Goal: Task Accomplishment & Management: Manage account settings

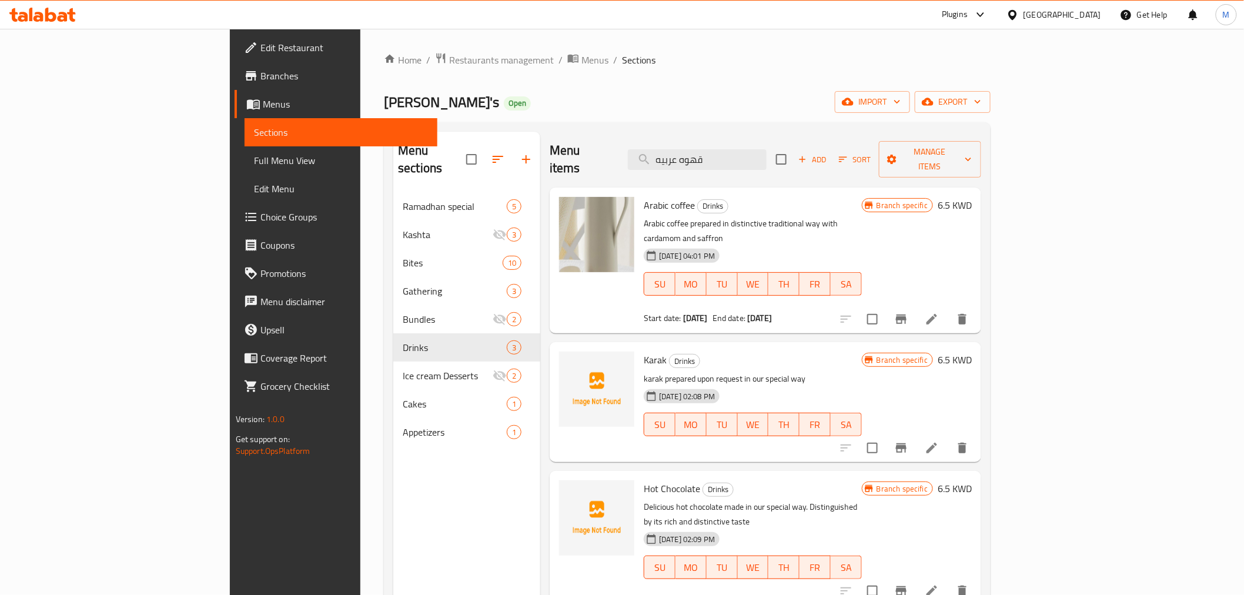
click at [1086, 13] on div "Kuwait" at bounding box center [1063, 14] width 78 height 13
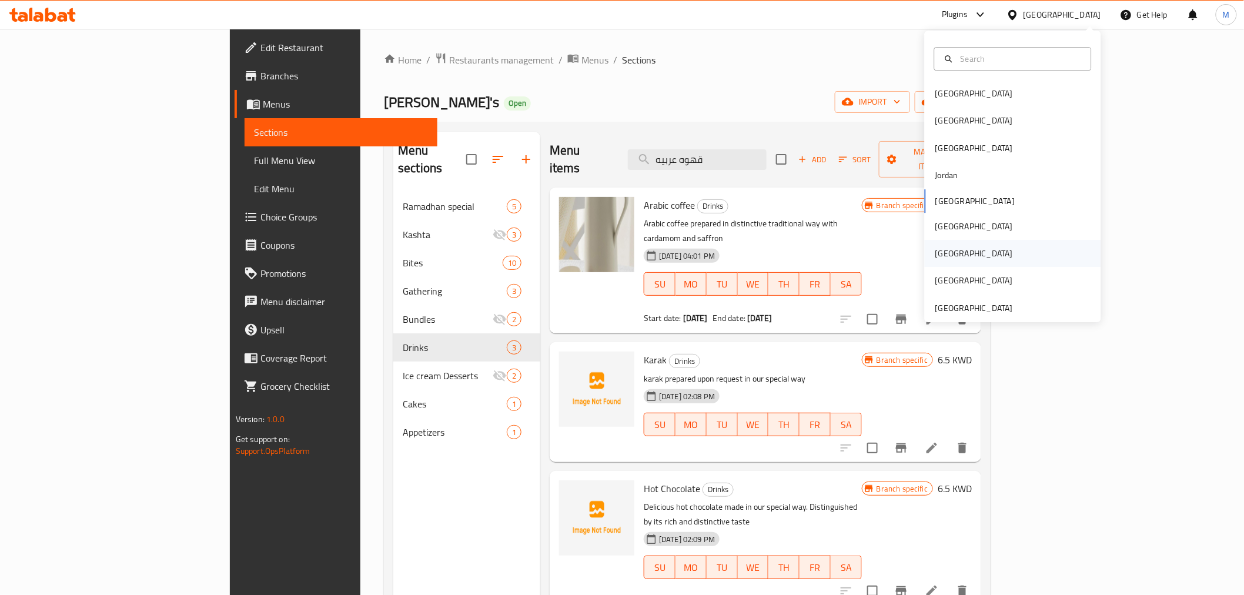
click at [936, 251] on div "Qatar" at bounding box center [975, 253] width 78 height 13
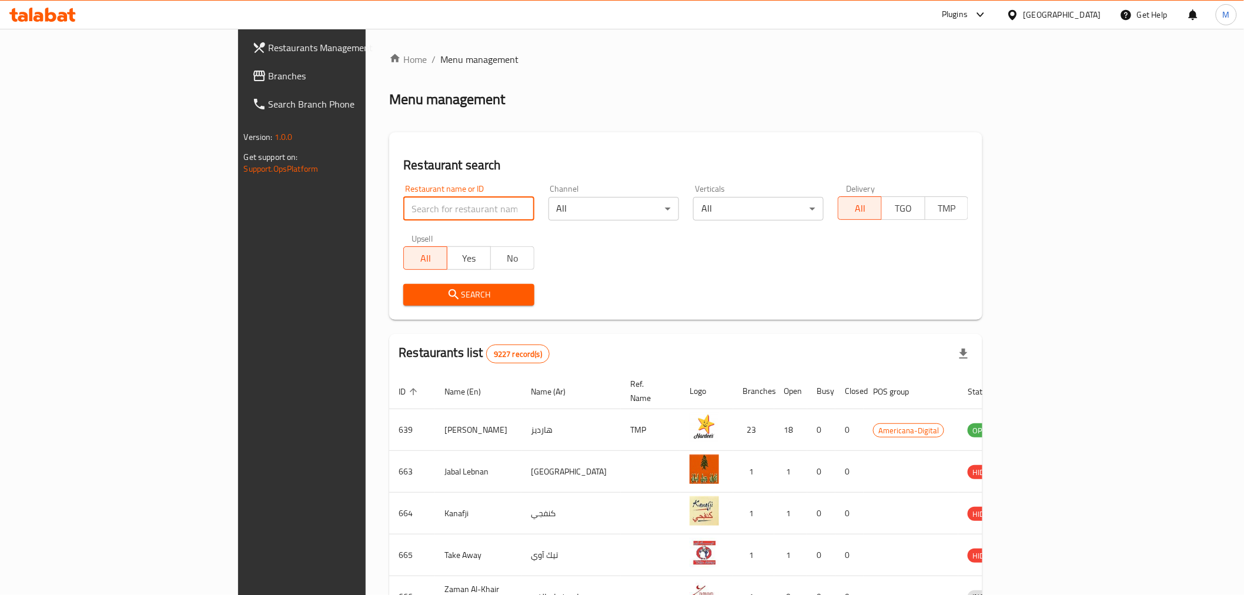
click at [403, 209] on input "search" at bounding box center [468, 209] width 131 height 24
paste input "Uncle Tetsu"
type input "Uncle Tetsu"
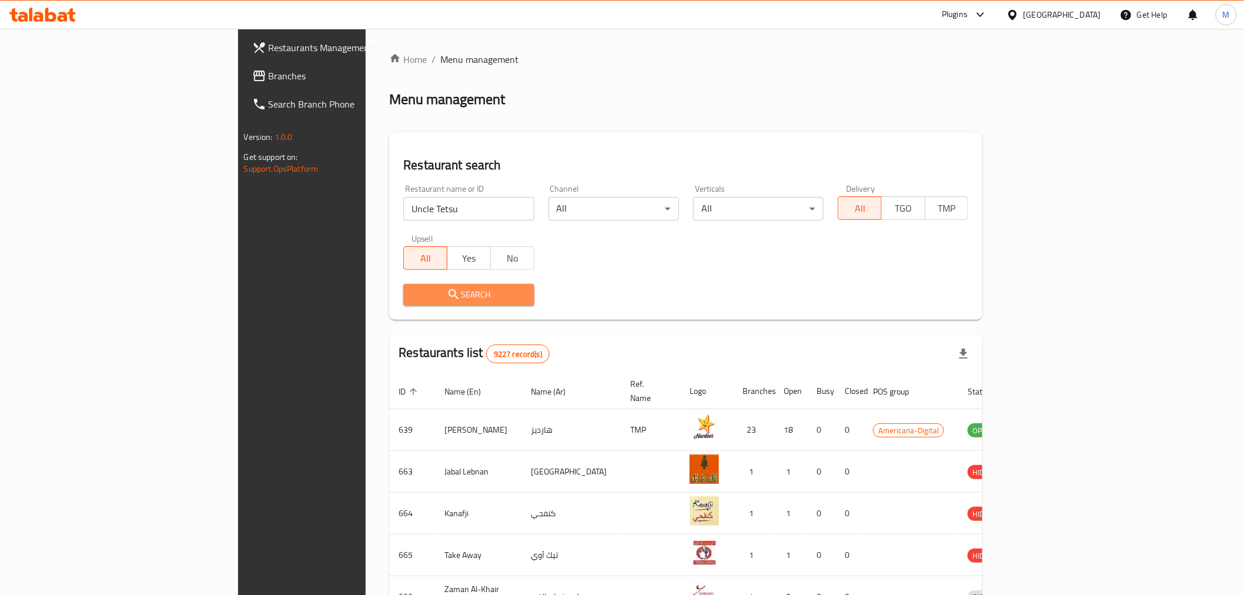
click at [413, 296] on span "Search" at bounding box center [469, 295] width 112 height 15
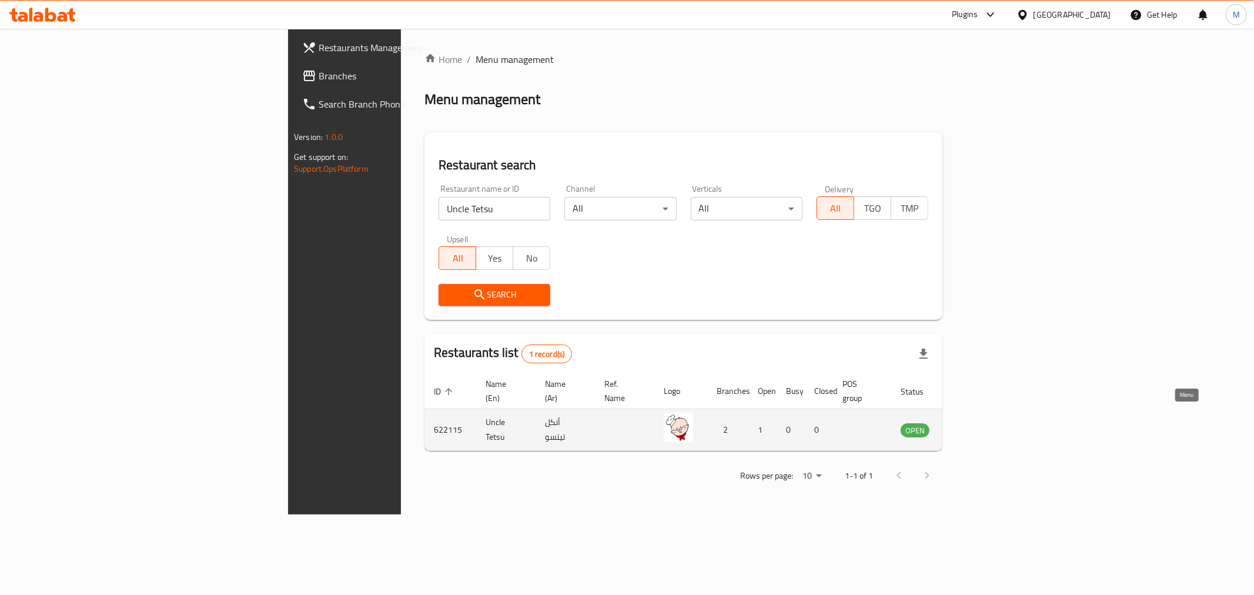
click at [974, 428] on icon "enhanced table" at bounding box center [972, 430] width 4 height 5
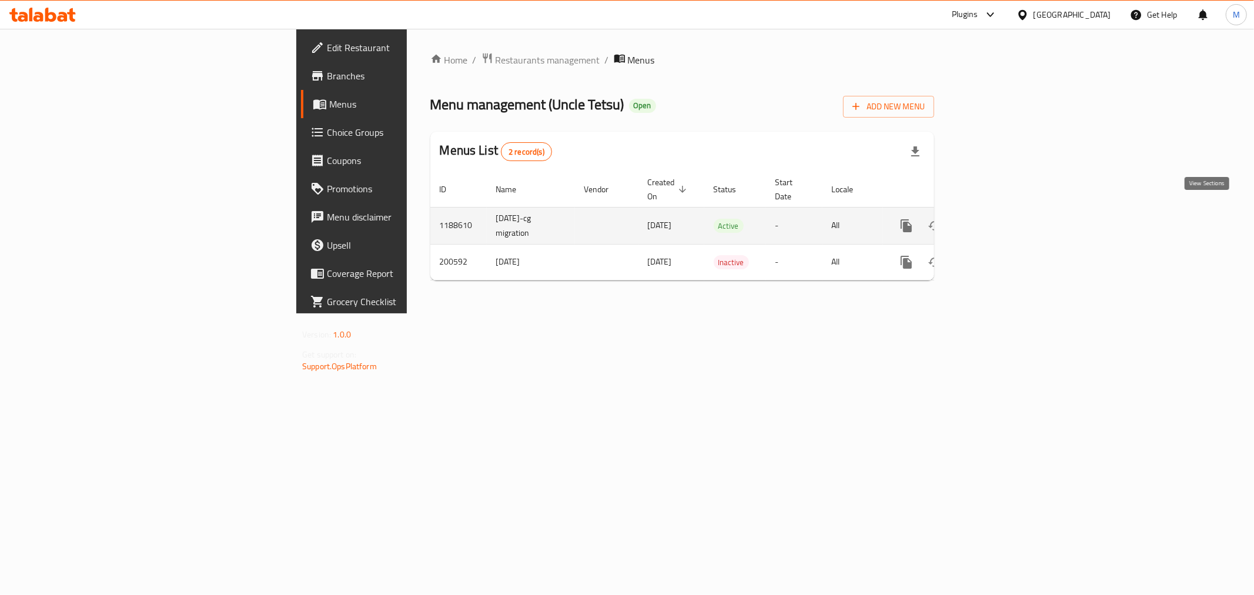
click at [998, 219] on icon "enhanced table" at bounding box center [991, 226] width 14 height 14
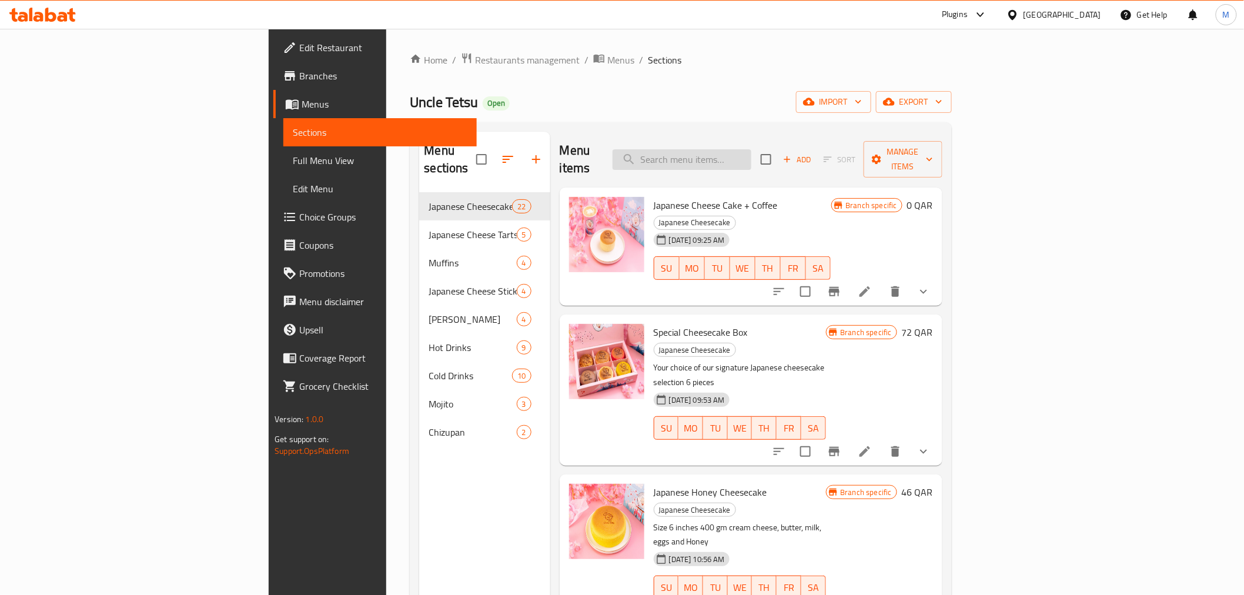
click at [752, 149] on input "search" at bounding box center [682, 159] width 139 height 21
paste input "Nutella Original Japanese Cheesecake"
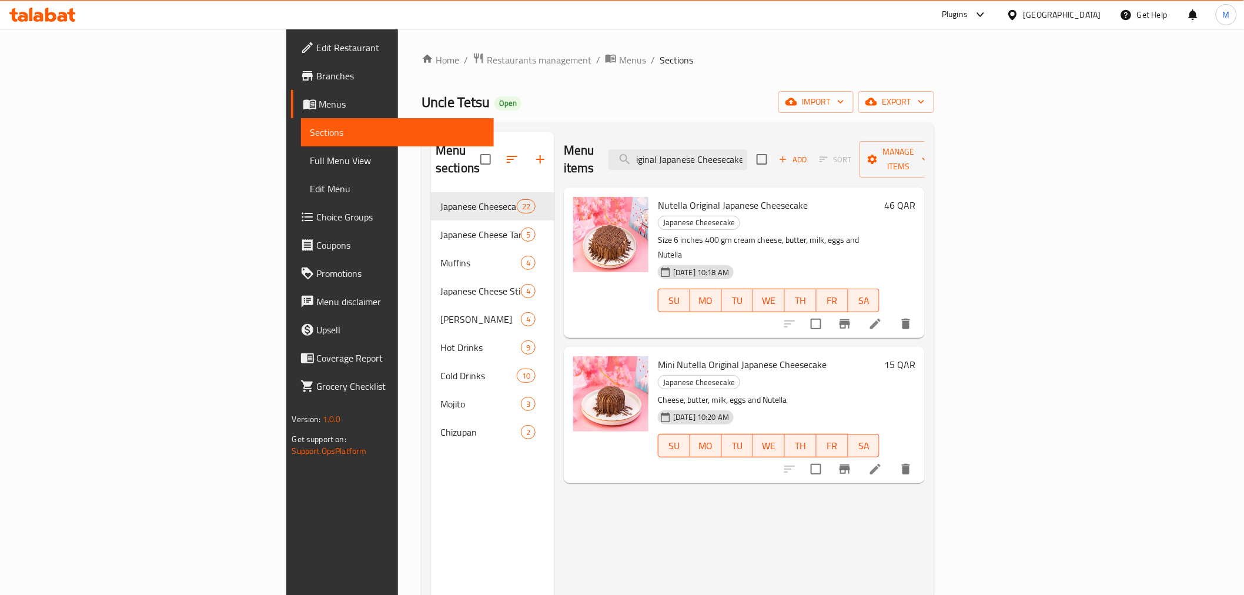
type input "Nutella Original Japanese Cheesecake"
click at [747, 155] on input "Nutella Original Japanese Cheesecake" at bounding box center [678, 159] width 139 height 21
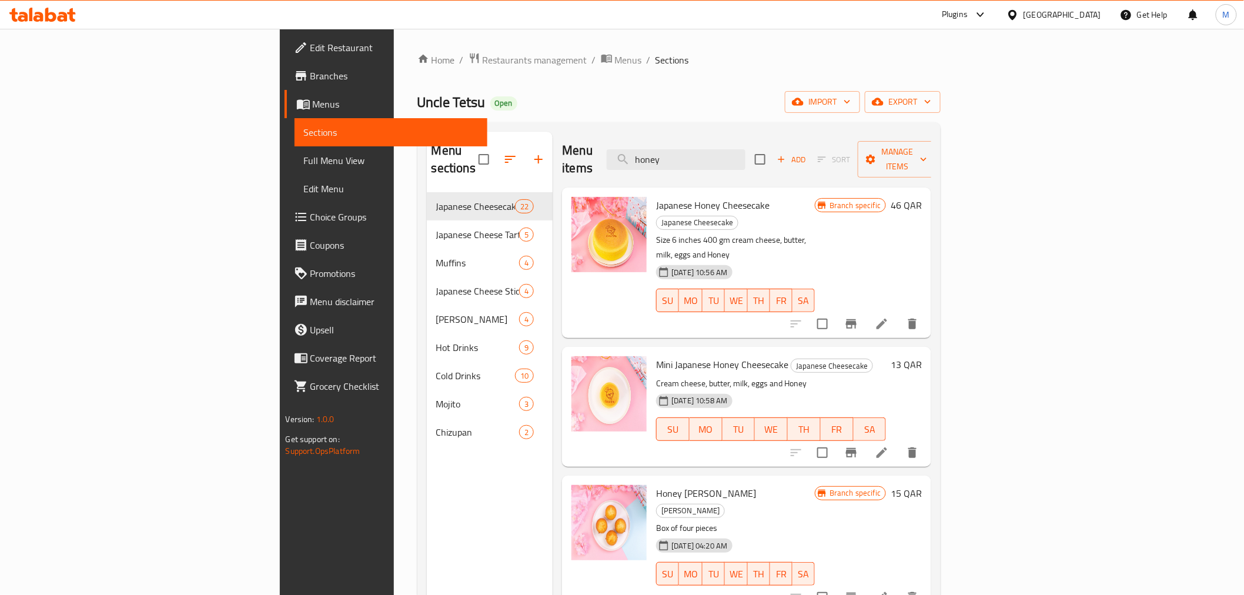
type input "honey"
click at [656, 196] on span "Japanese Honey Cheesecake" at bounding box center [712, 205] width 113 height 18
copy h6 "Japanese Honey Cheesecake"
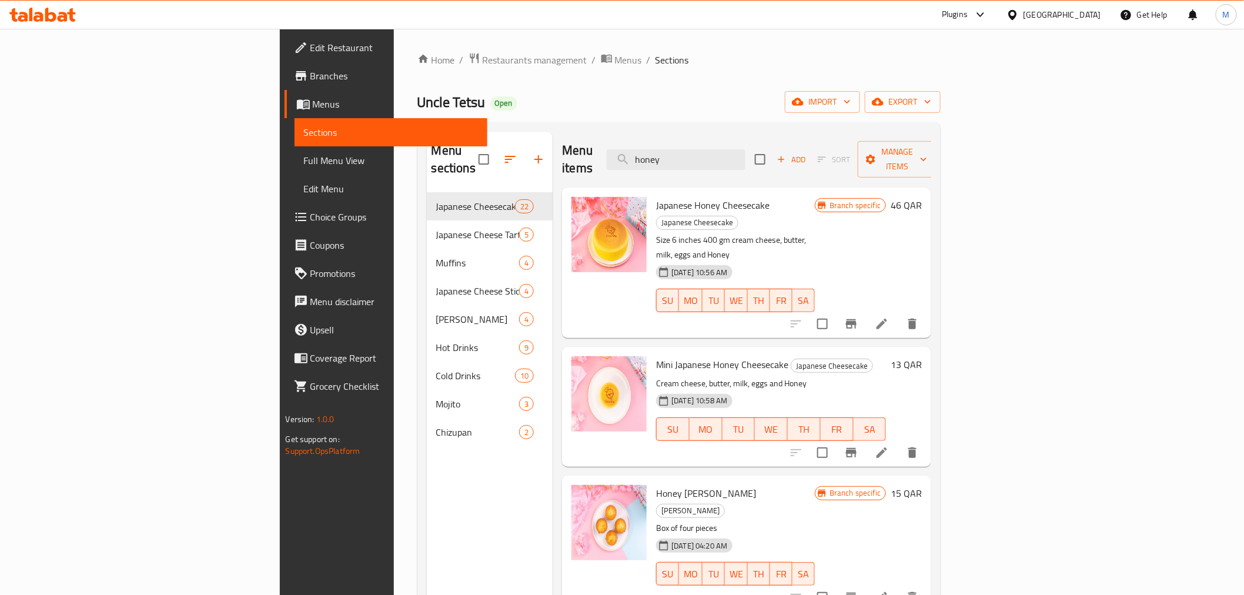
click at [1024, 14] on div at bounding box center [1015, 14] width 17 height 13
click at [967, 122] on div "[GEOGRAPHIC_DATA]" at bounding box center [1013, 121] width 176 height 27
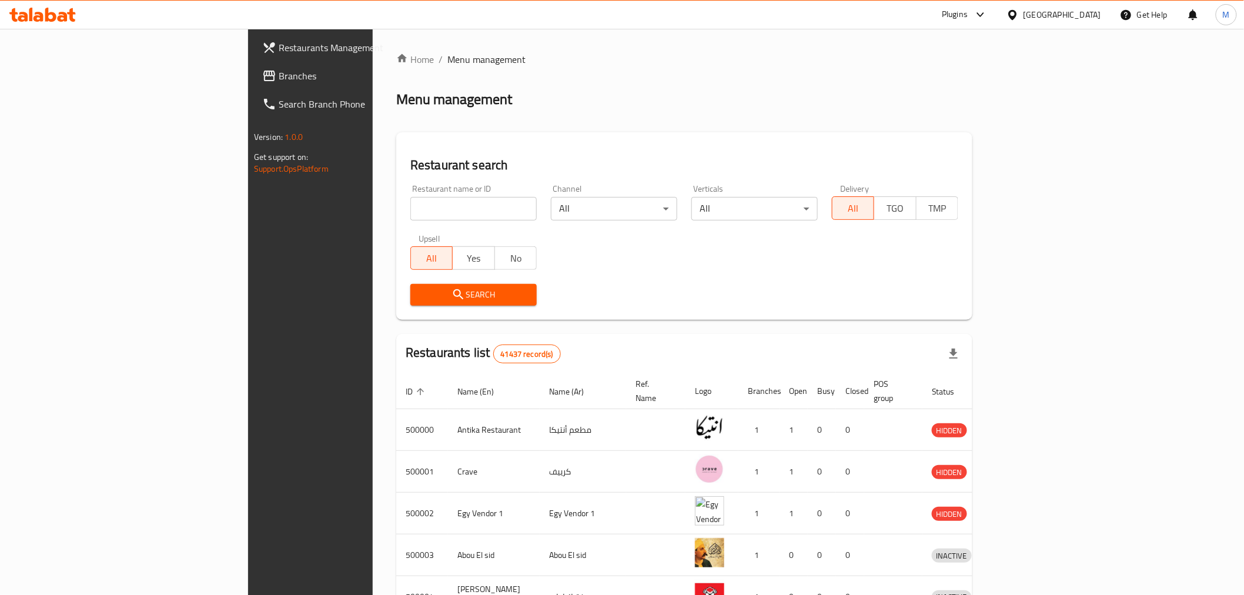
click at [279, 78] on span "Branches" at bounding box center [363, 76] width 168 height 14
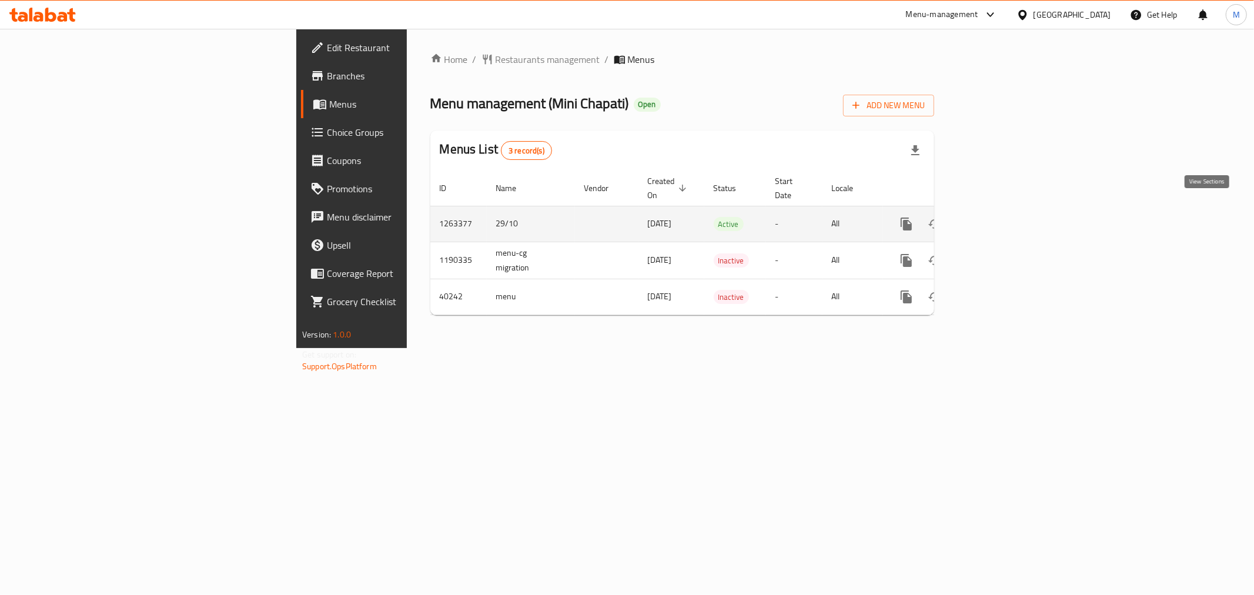
click at [998, 217] on icon "enhanced table" at bounding box center [991, 224] width 14 height 14
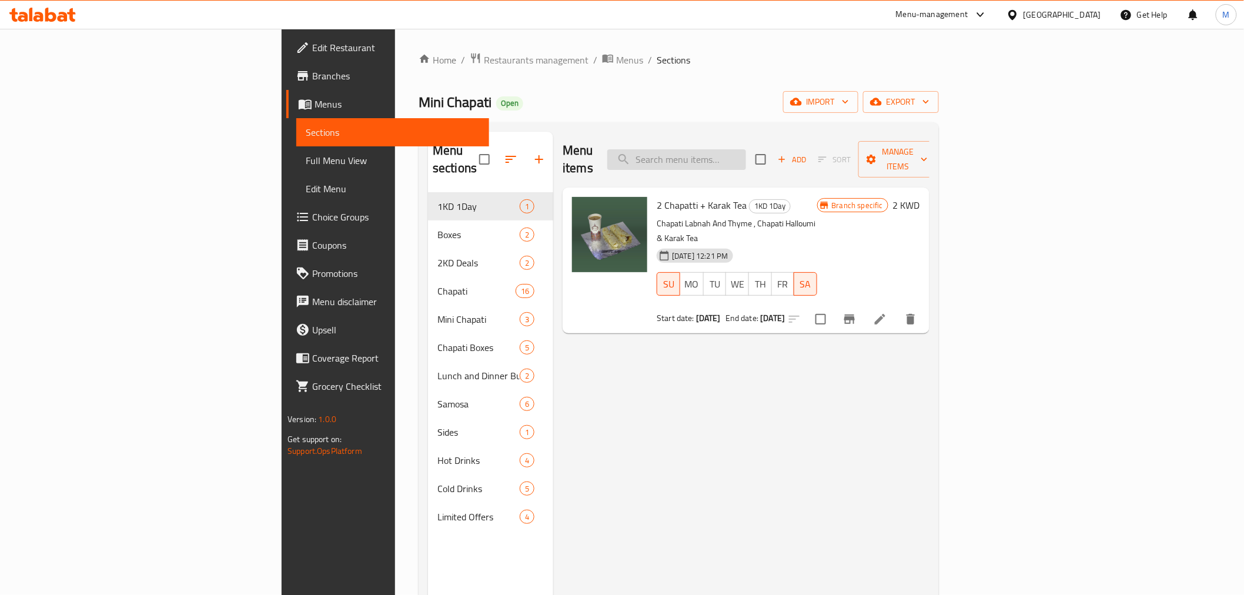
click at [746, 159] on input "search" at bounding box center [676, 159] width 139 height 21
paste input "small box"
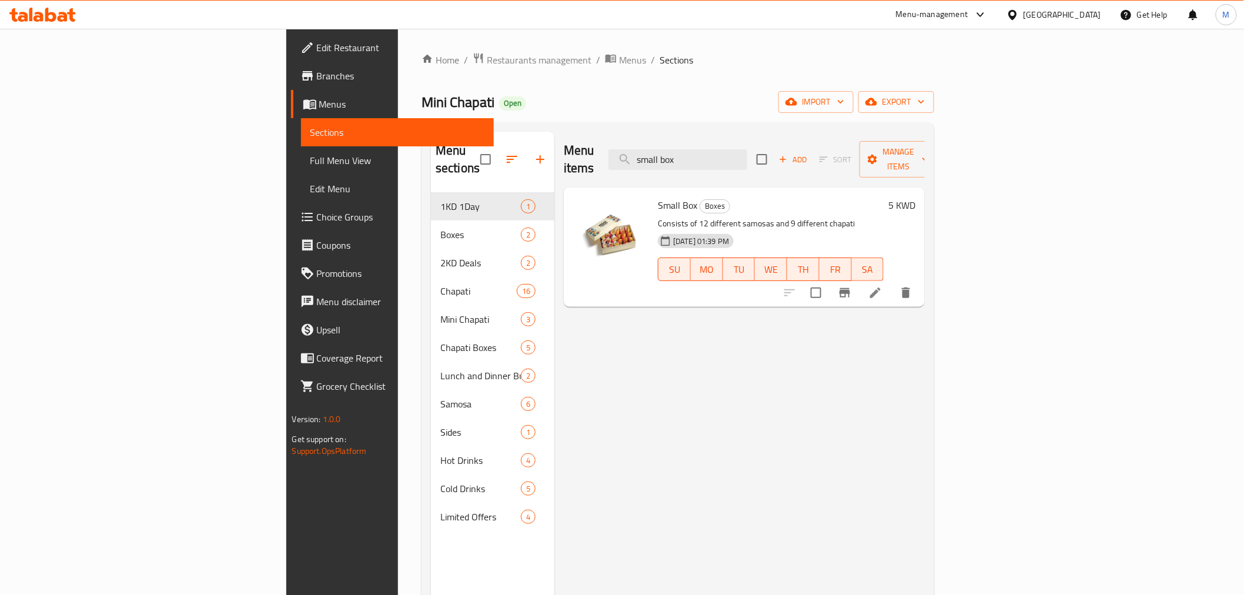
type input "small box"
drag, startPoint x: 626, startPoint y: 201, endPoint x: 702, endPoint y: 211, distance: 76.4
click at [702, 216] on p "Consists of 12 different samosas and 9 different chapati" at bounding box center [771, 223] width 226 height 15
click at [684, 216] on p "Consists of 12 different samosas and 9 different chapati" at bounding box center [771, 223] width 226 height 15
click at [487, 66] on span "Restaurants management" at bounding box center [539, 60] width 105 height 14
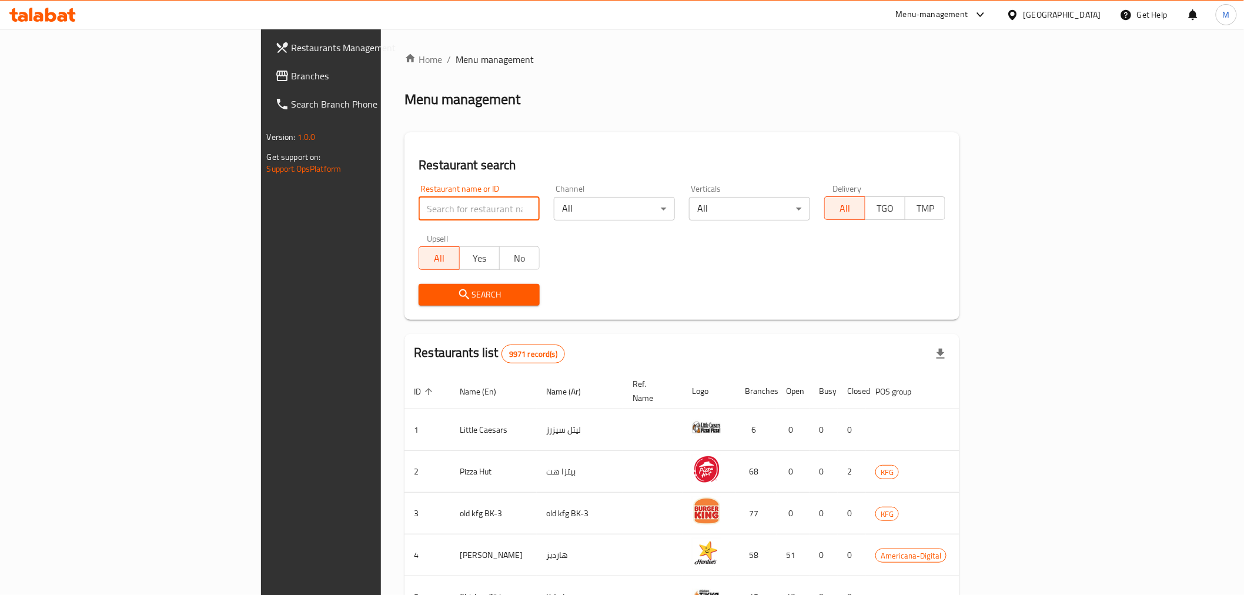
click at [419, 214] on input "search" at bounding box center [479, 209] width 121 height 24
paste input "Mini chapati"
click button "Search" at bounding box center [479, 295] width 121 height 22
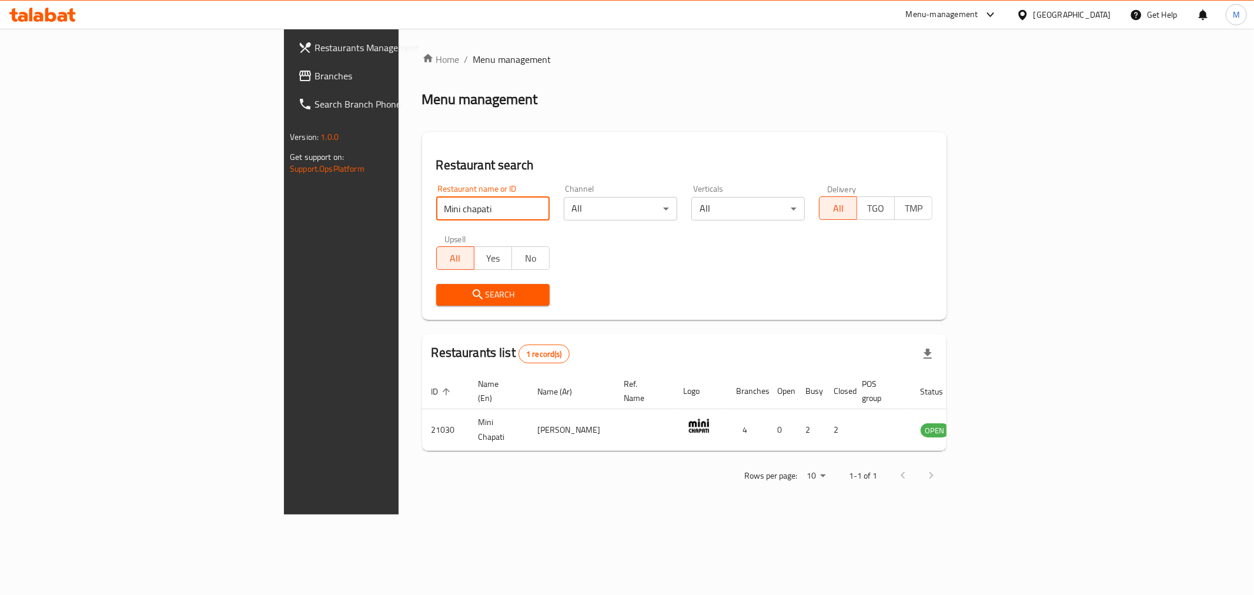
click at [436, 205] on input "Mini chapati" at bounding box center [492, 209] width 113 height 24
paste input "731233"
type input "731233"
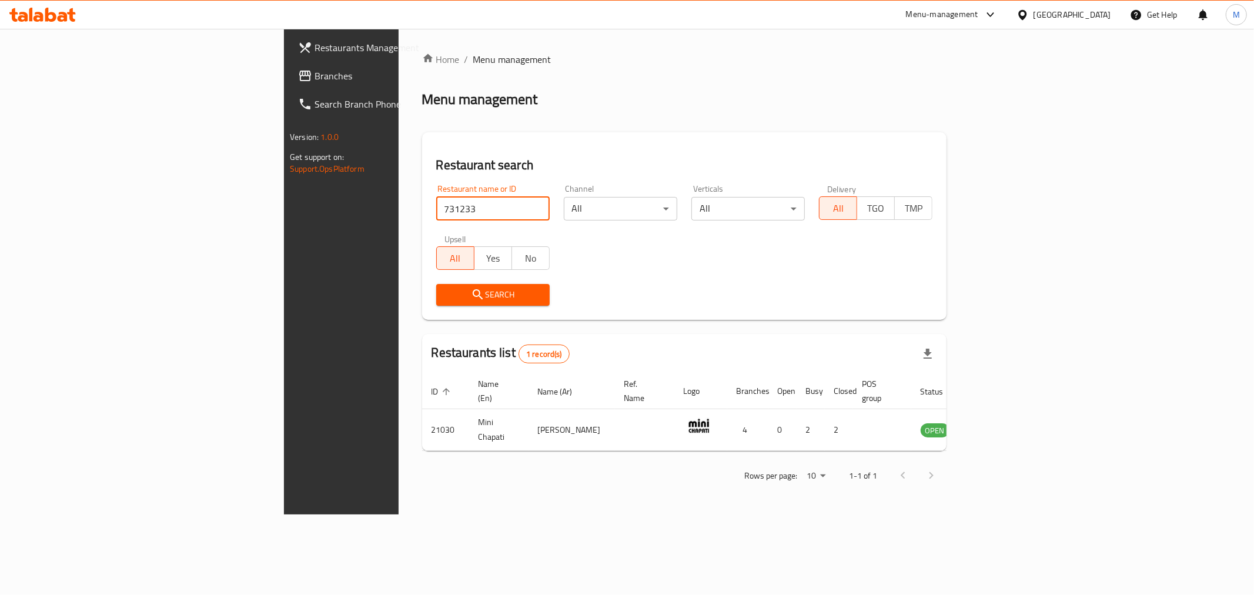
click button "Search" at bounding box center [492, 295] width 113 height 22
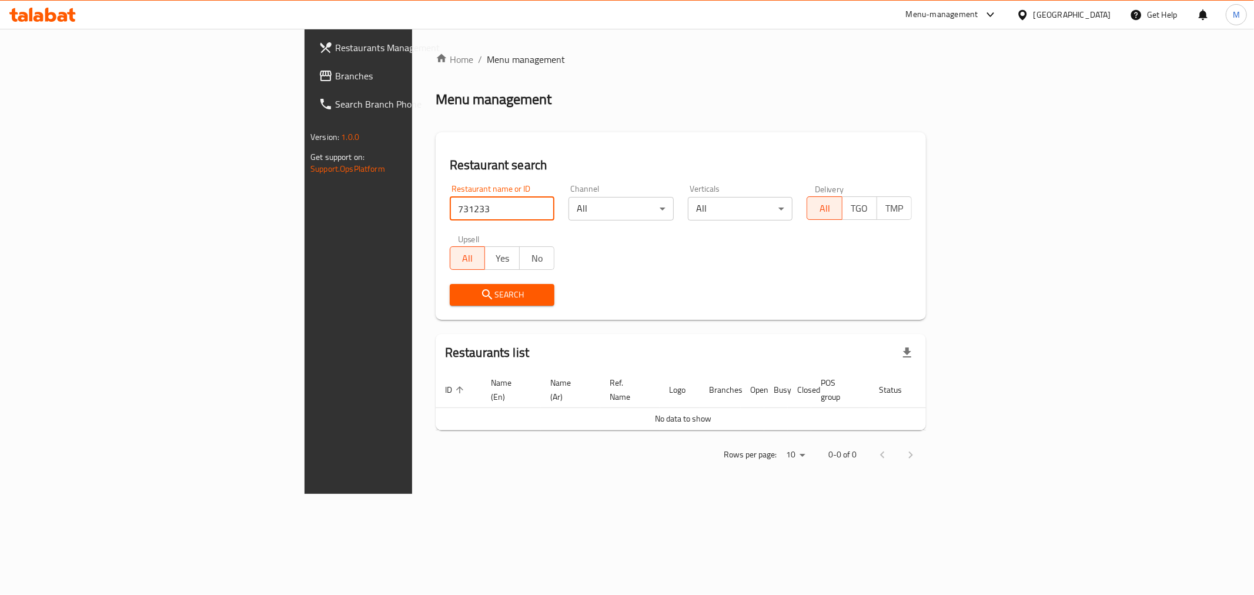
click at [1034, 14] on div at bounding box center [1025, 14] width 17 height 13
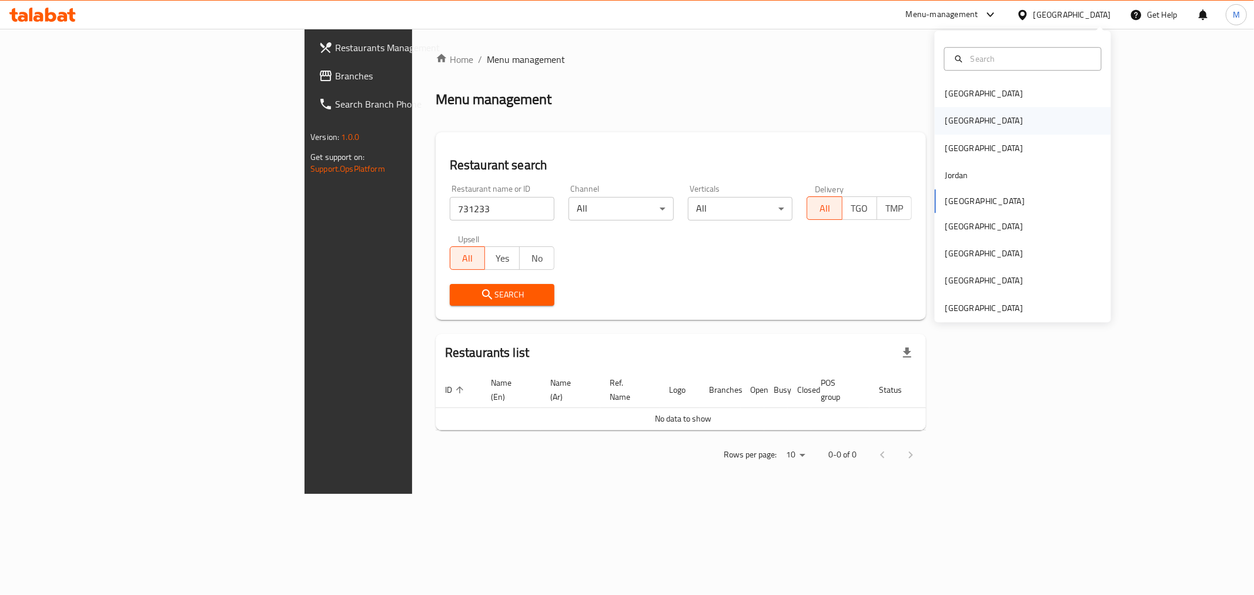
click at [968, 112] on div "[GEOGRAPHIC_DATA]" at bounding box center [1023, 121] width 176 height 27
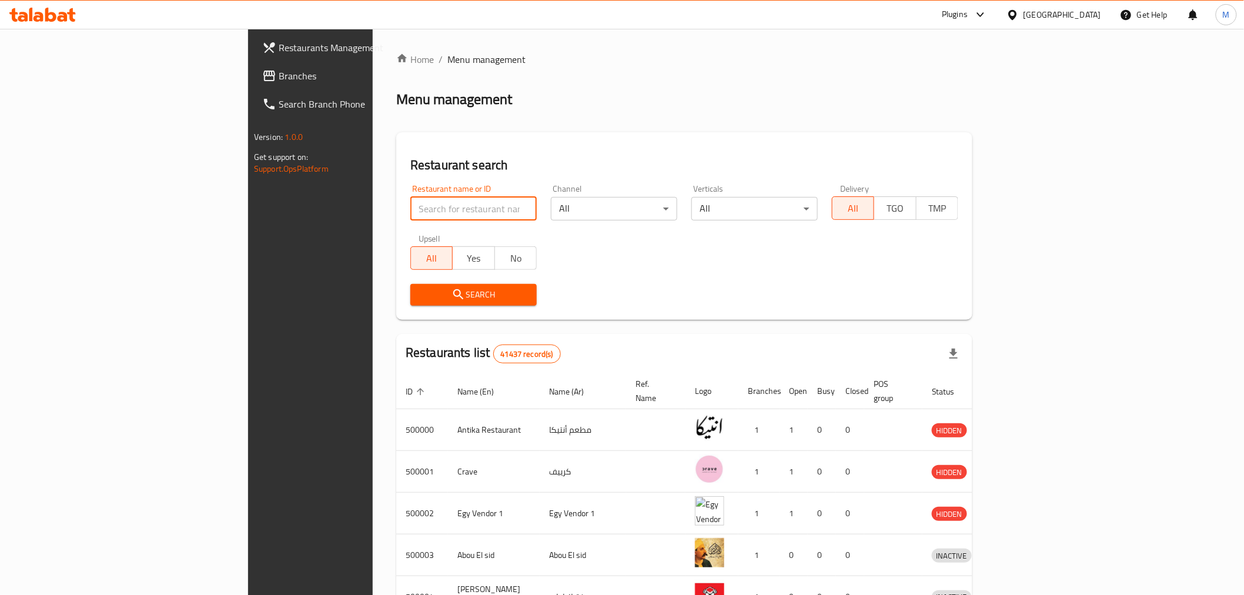
click at [410, 210] on input "search" at bounding box center [473, 209] width 126 height 24
paste input "731233"
type input "731233"
click button "Search" at bounding box center [473, 295] width 126 height 22
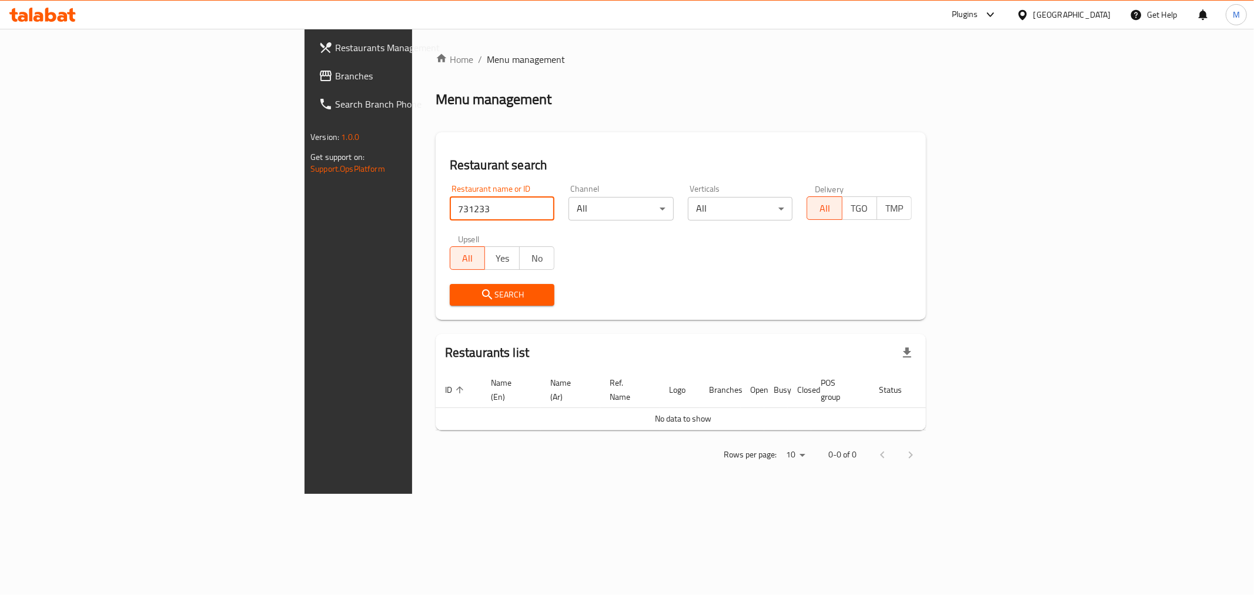
click at [335, 74] on span "Branches" at bounding box center [419, 76] width 169 height 14
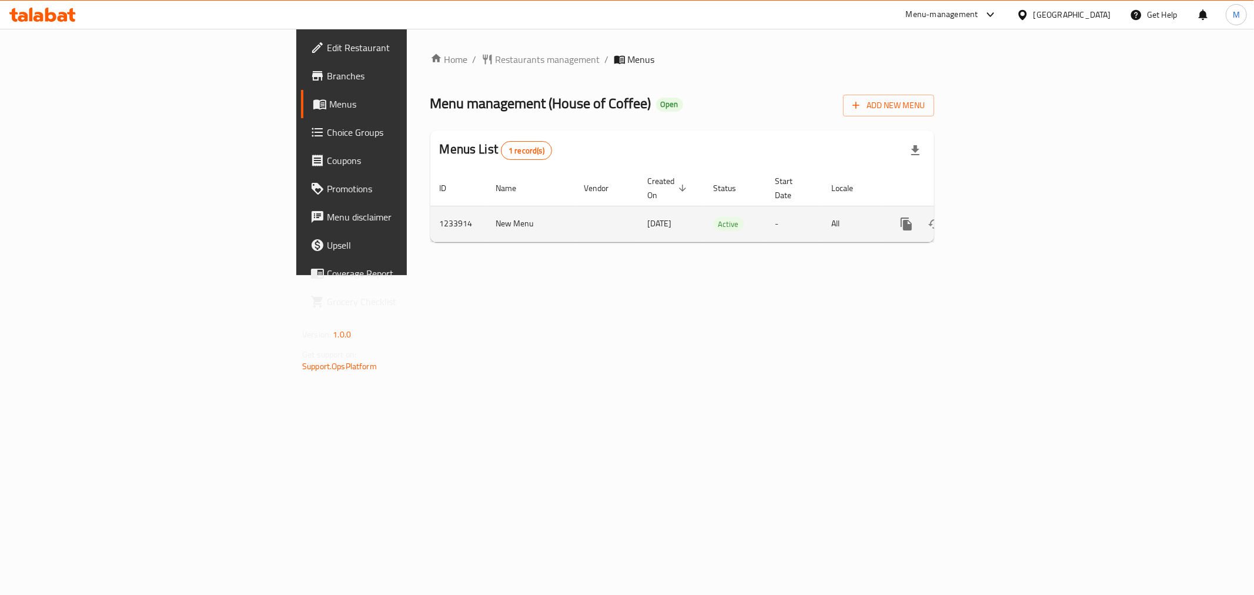
click at [998, 217] on icon "enhanced table" at bounding box center [991, 224] width 14 height 14
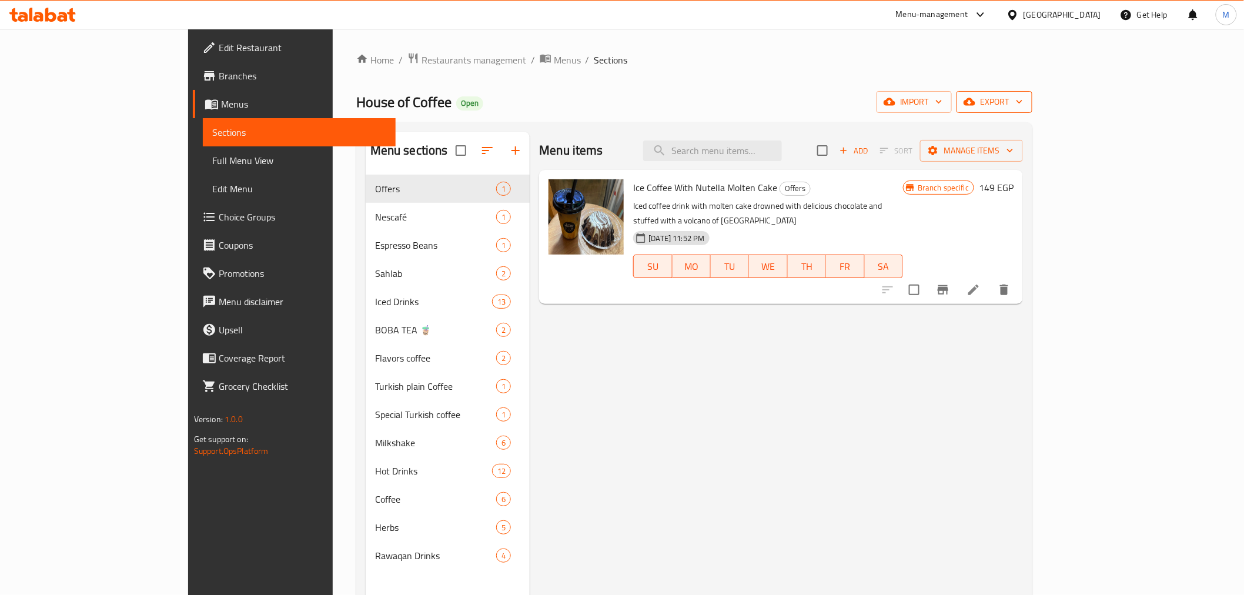
click at [1023, 108] on span "export" at bounding box center [994, 102] width 57 height 15
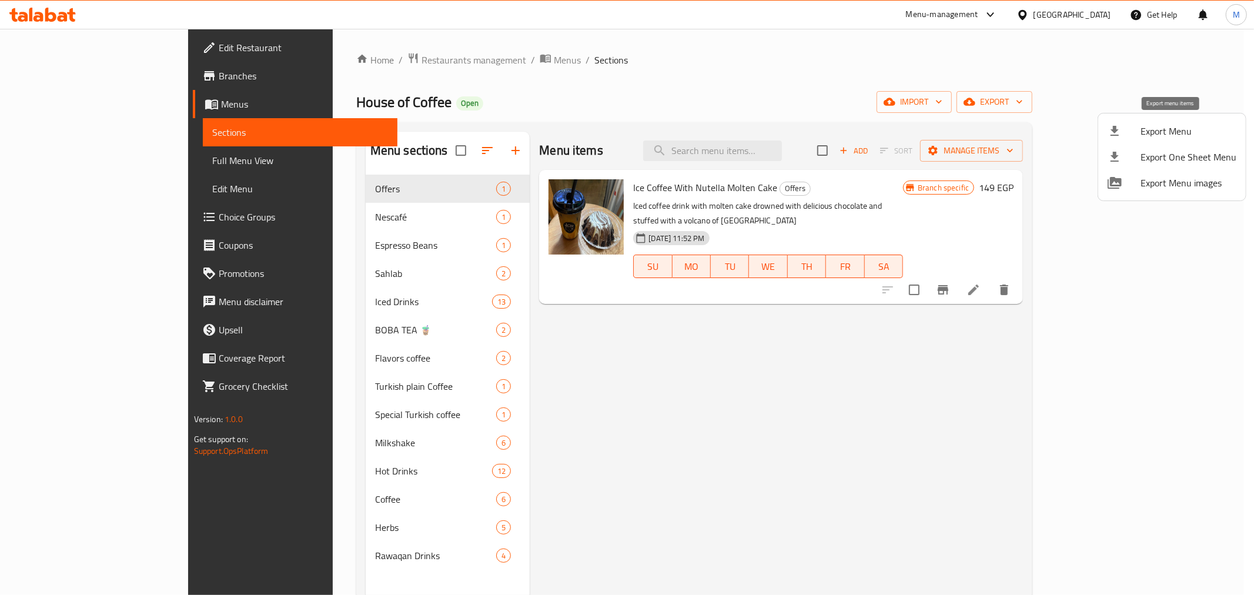
click at [1170, 129] on span "Export Menu" at bounding box center [1189, 131] width 96 height 14
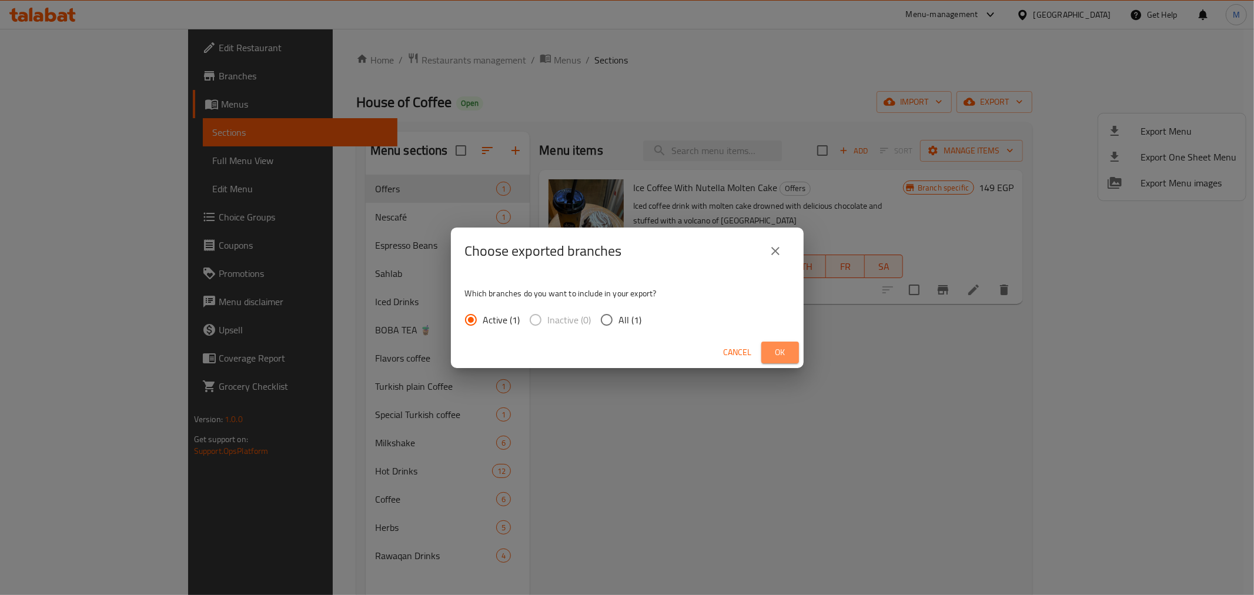
click at [773, 349] on span "Ok" at bounding box center [780, 352] width 19 height 15
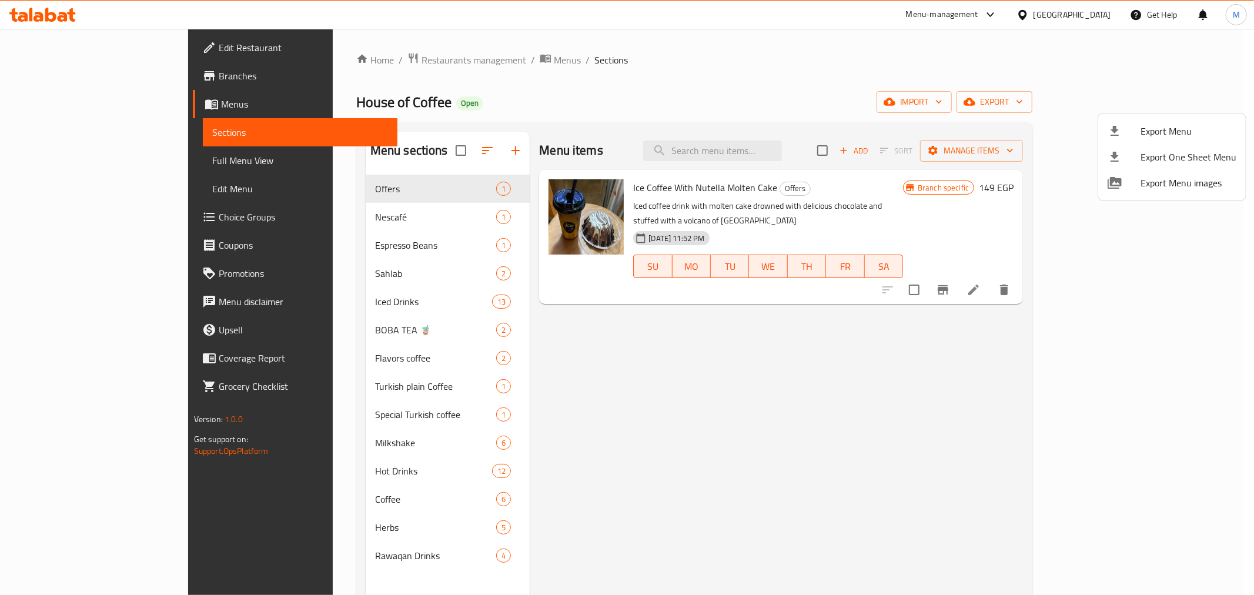
click at [675, 382] on div at bounding box center [627, 297] width 1254 height 595
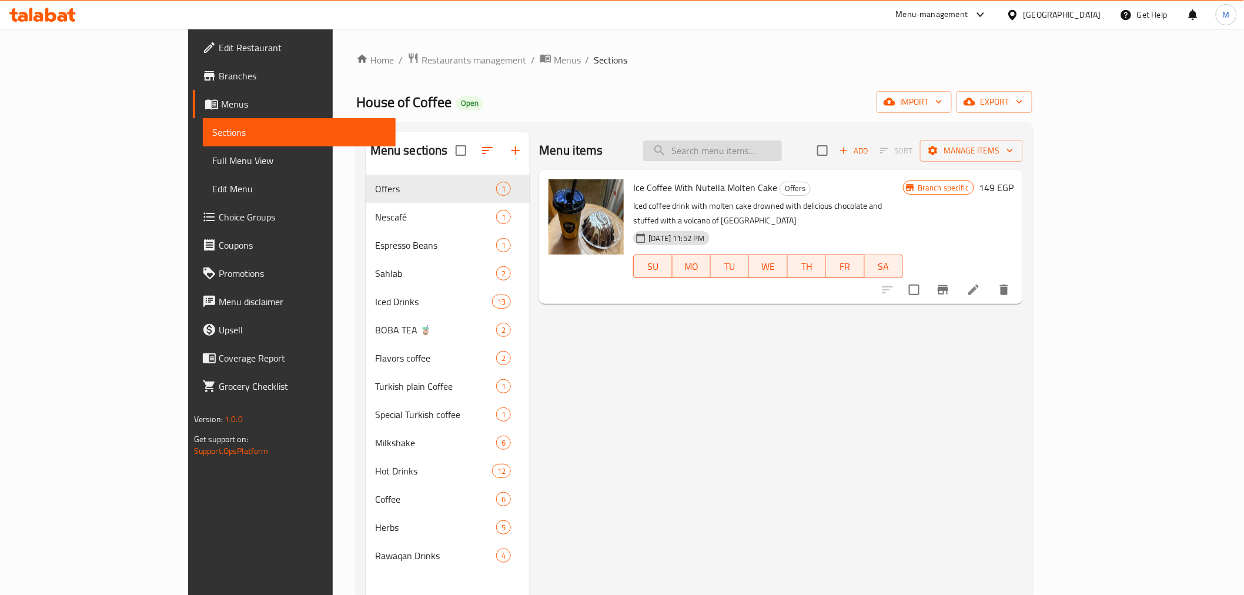
click at [782, 145] on input "search" at bounding box center [712, 151] width 139 height 21
paste input "موخيتو ليمون ونعناع"
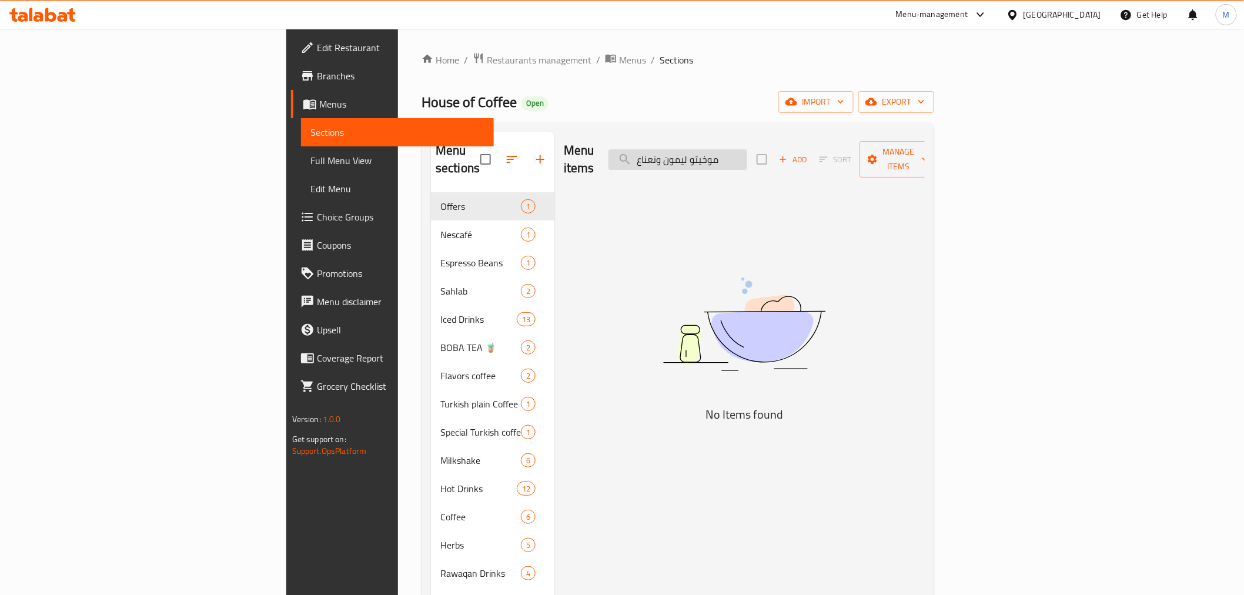
click at [747, 150] on input "موخيتو ليمون ونعناع" at bounding box center [678, 159] width 139 height 21
click at [832, 176] on div "Menu items ليمون ونعناع Add Sort Manage items No Items found" at bounding box center [740, 429] width 370 height 595
click at [747, 151] on input "ليمون ونعناع" at bounding box center [678, 159] width 139 height 21
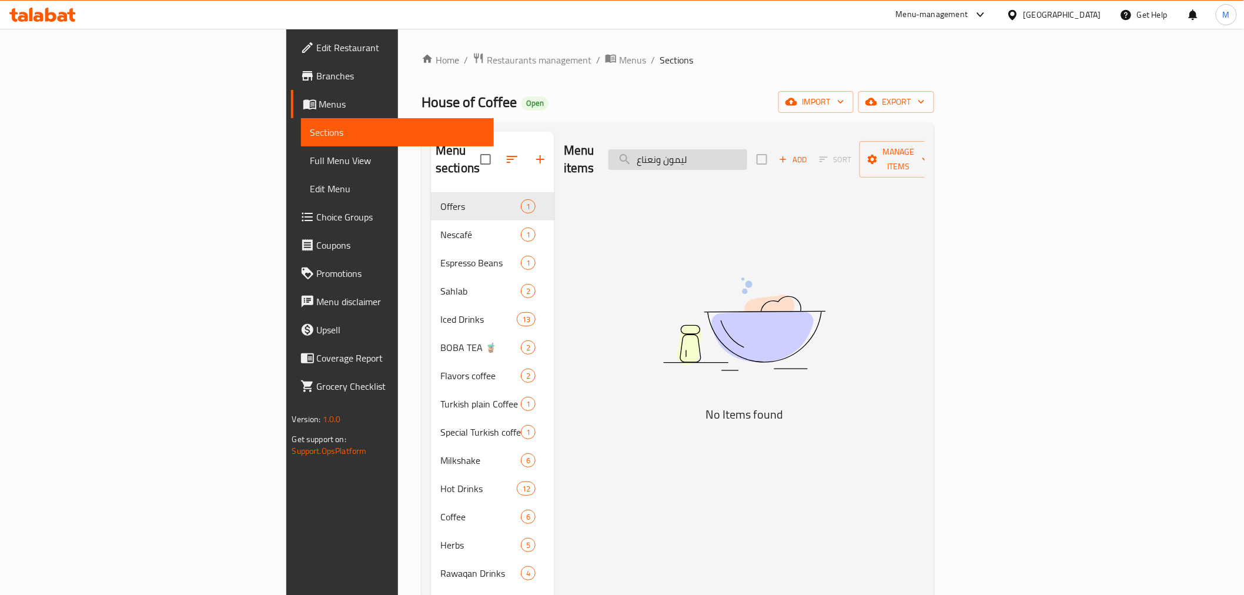
paste input "جوافه نعناع"
click at [747, 151] on input "ليمون ونعناع" at bounding box center [678, 159] width 139 height 21
click at [747, 149] on input "جوافه نعناع" at bounding box center [678, 159] width 139 height 21
paste input "موخيتو ليمون نعناع شيا"
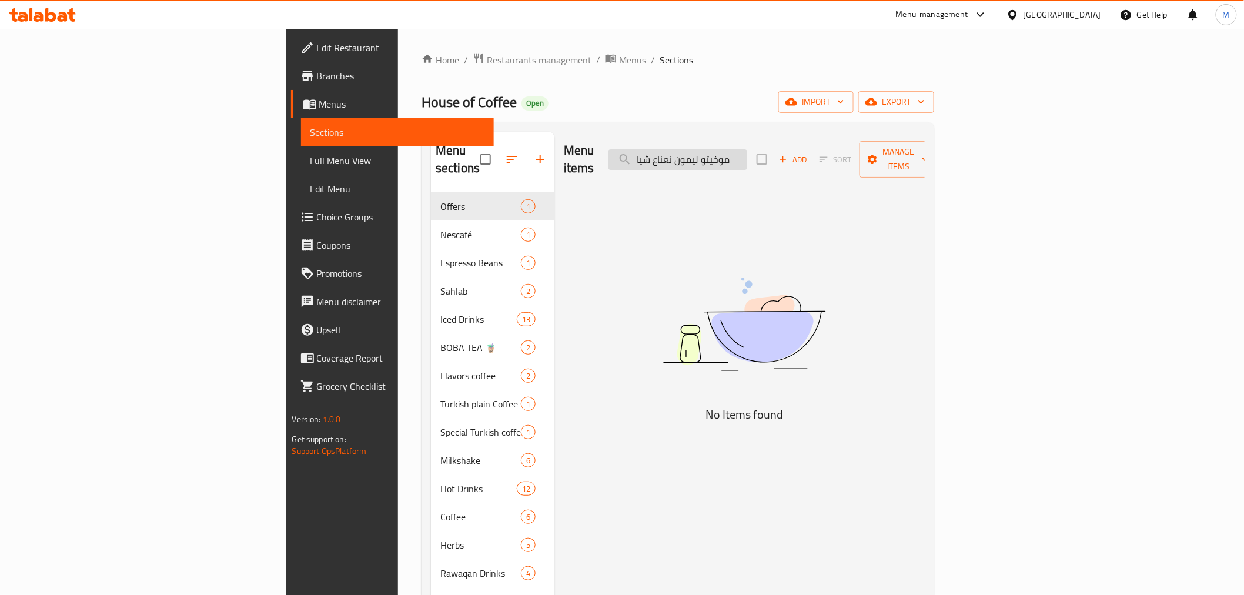
click at [747, 149] on input "موخيتو ليمون نعناع شيا" at bounding box center [678, 159] width 139 height 21
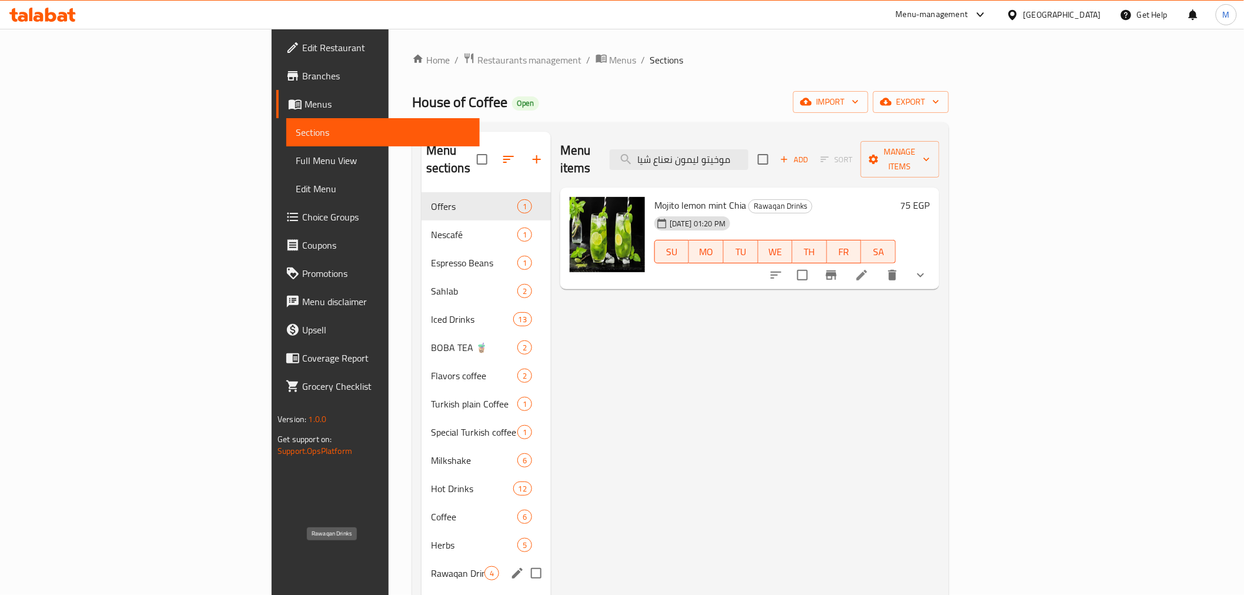
type input "موخيتو ليمون نعناع شيا"
click at [431, 566] on span "Rawaqan Drinks" at bounding box center [458, 573] width 54 height 14
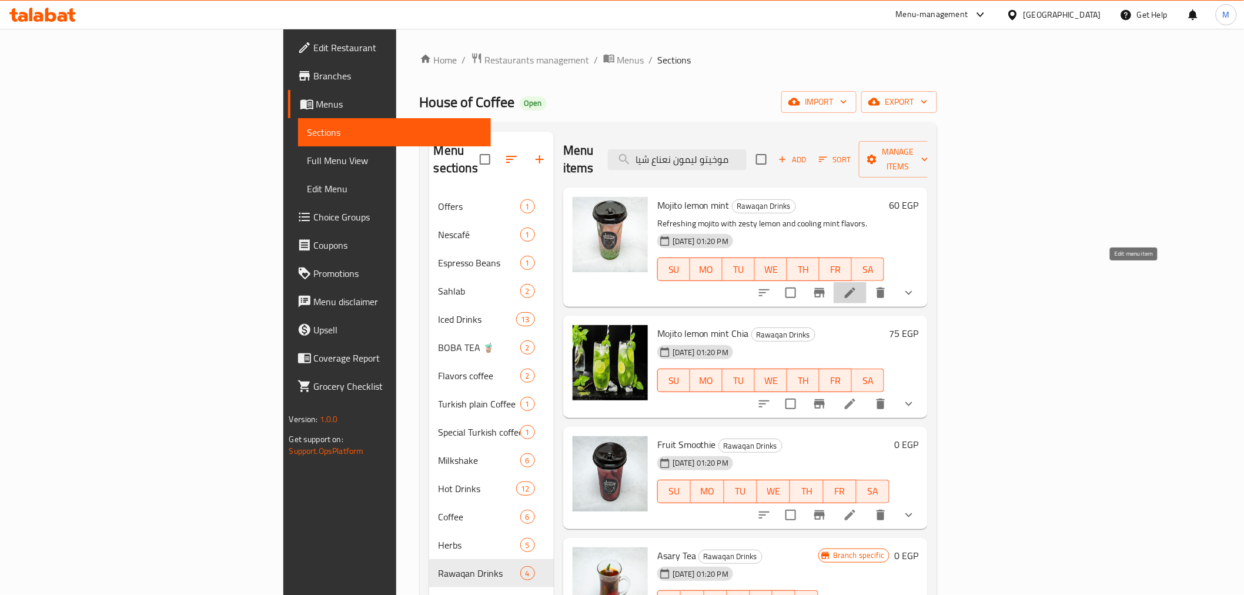
click at [857, 286] on icon at bounding box center [850, 293] width 14 height 14
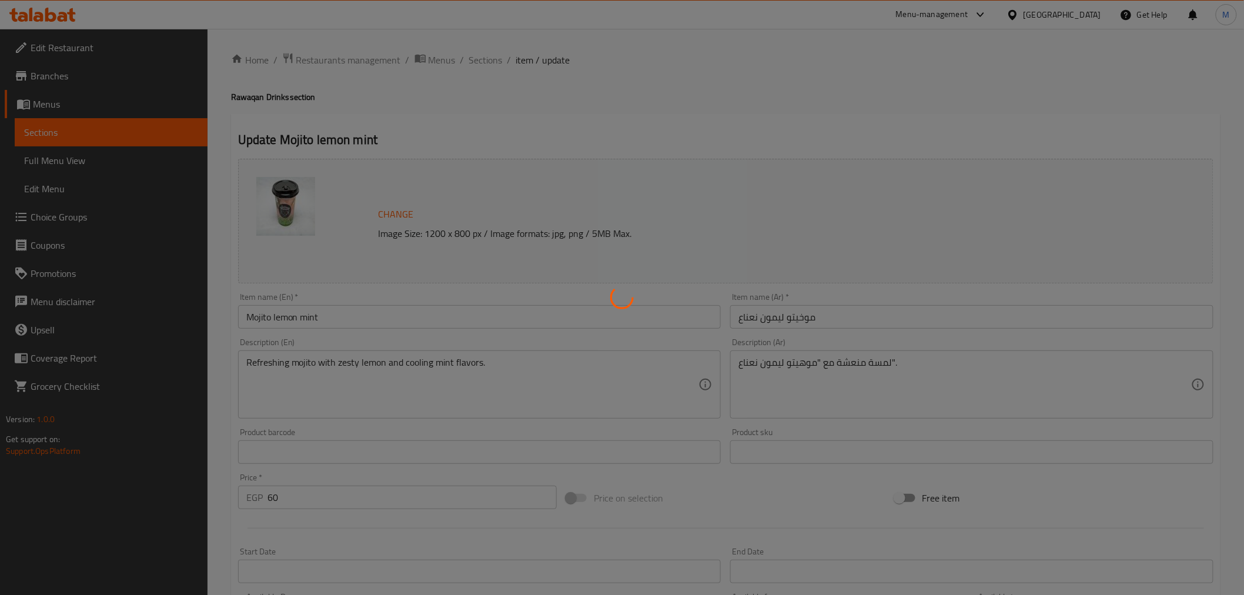
type input "الاضافات:"
type input "0"
type input "6"
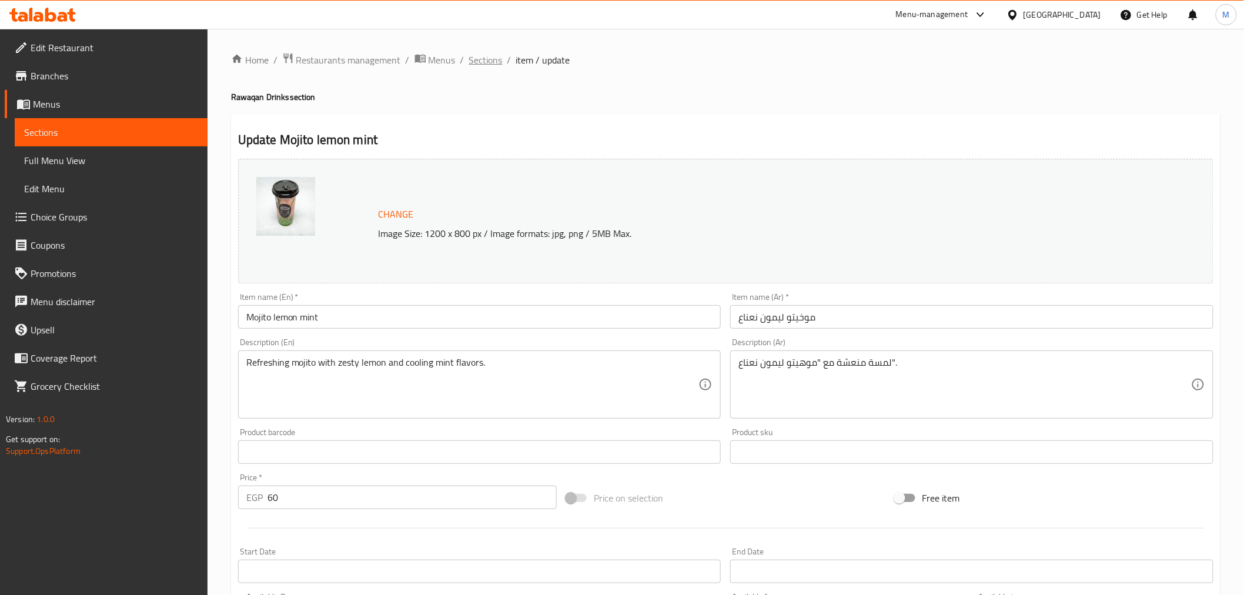
click at [495, 60] on span "Sections" at bounding box center [486, 60] width 34 height 14
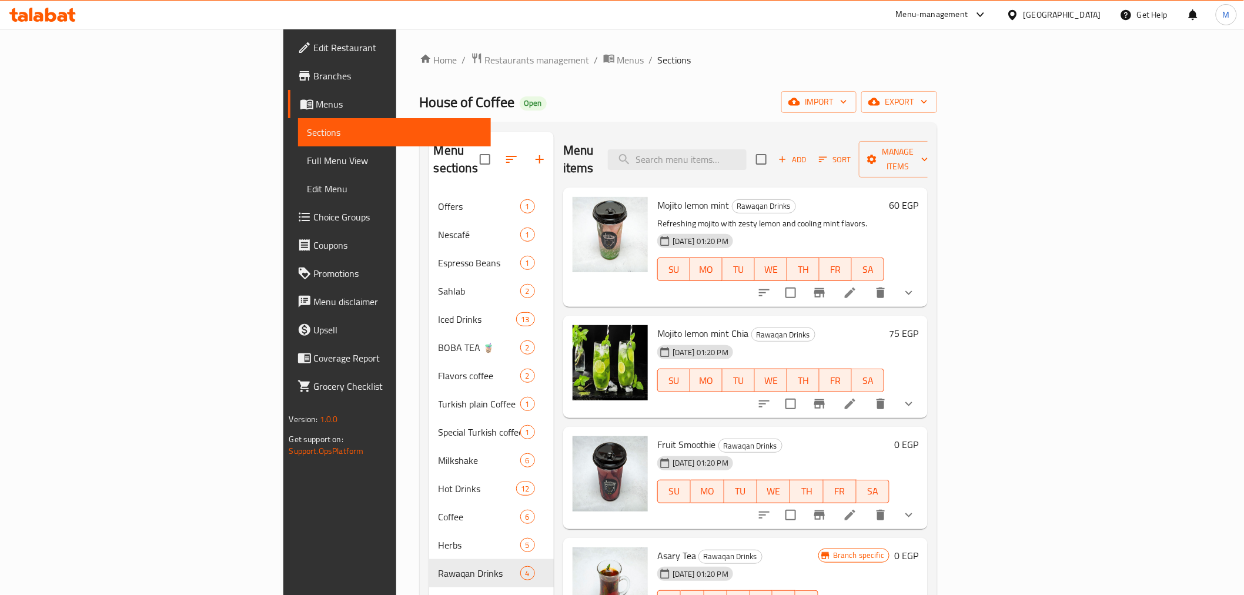
scroll to position [65, 0]
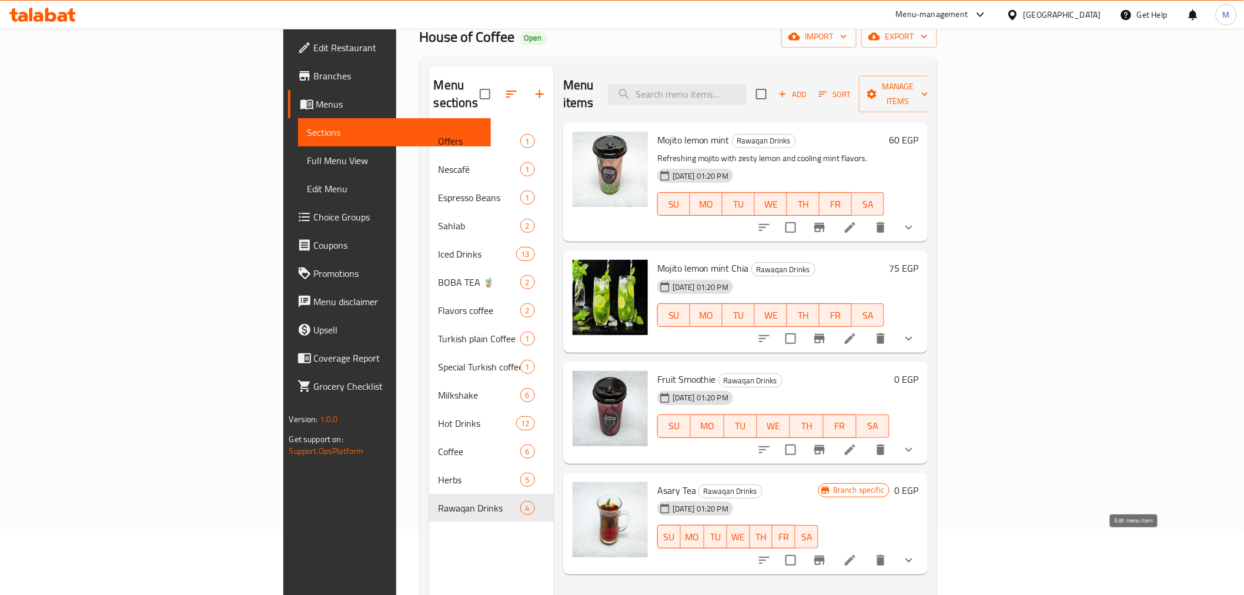
click at [857, 553] on icon at bounding box center [850, 560] width 14 height 14
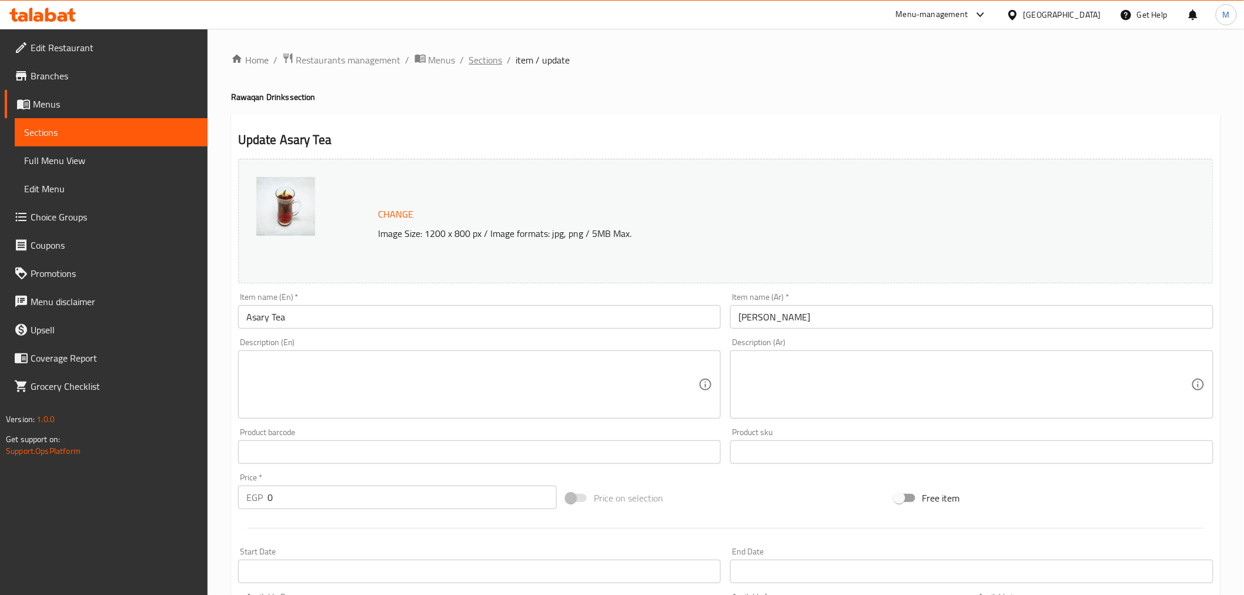
click at [478, 56] on span "Sections" at bounding box center [486, 60] width 34 height 14
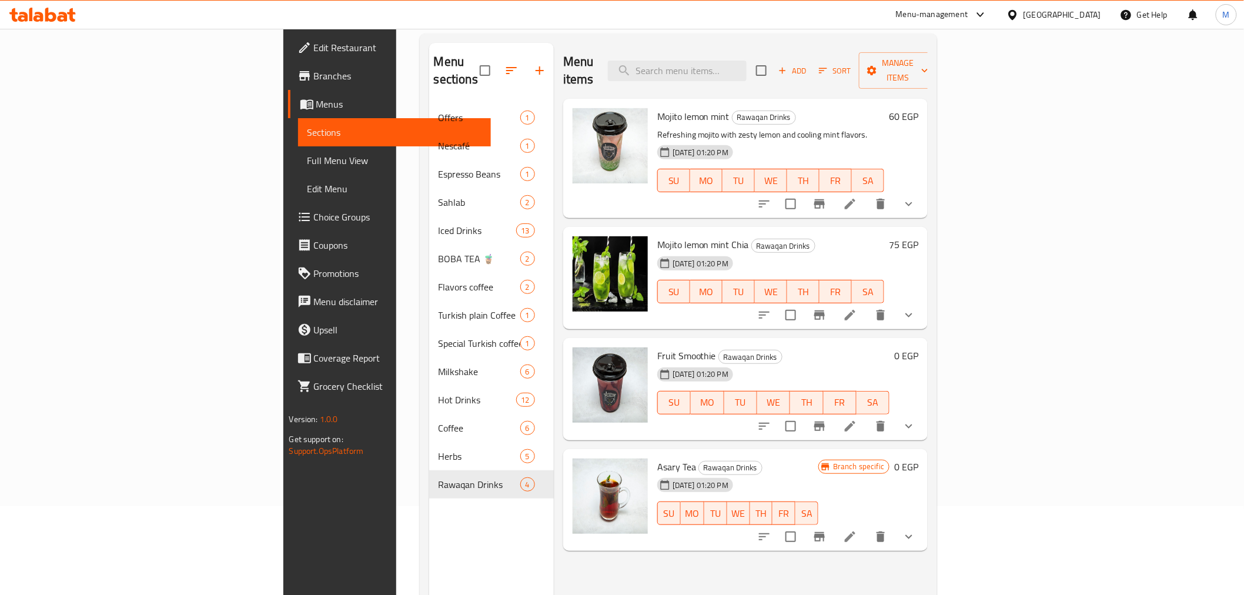
scroll to position [65, 0]
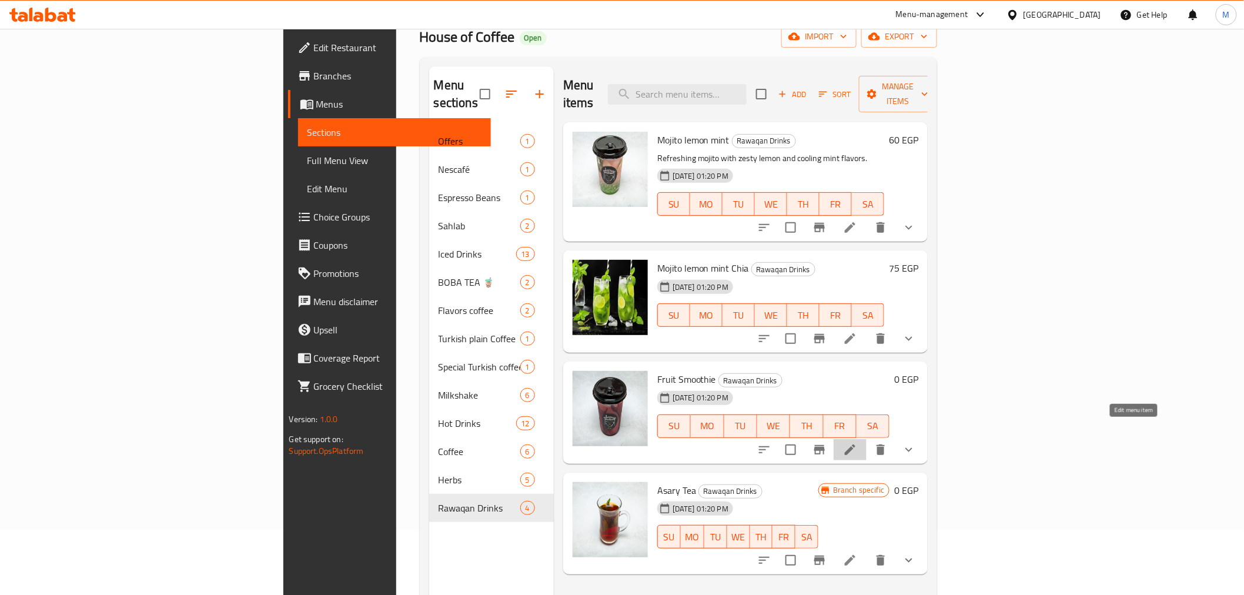
click at [857, 443] on icon at bounding box center [850, 450] width 14 height 14
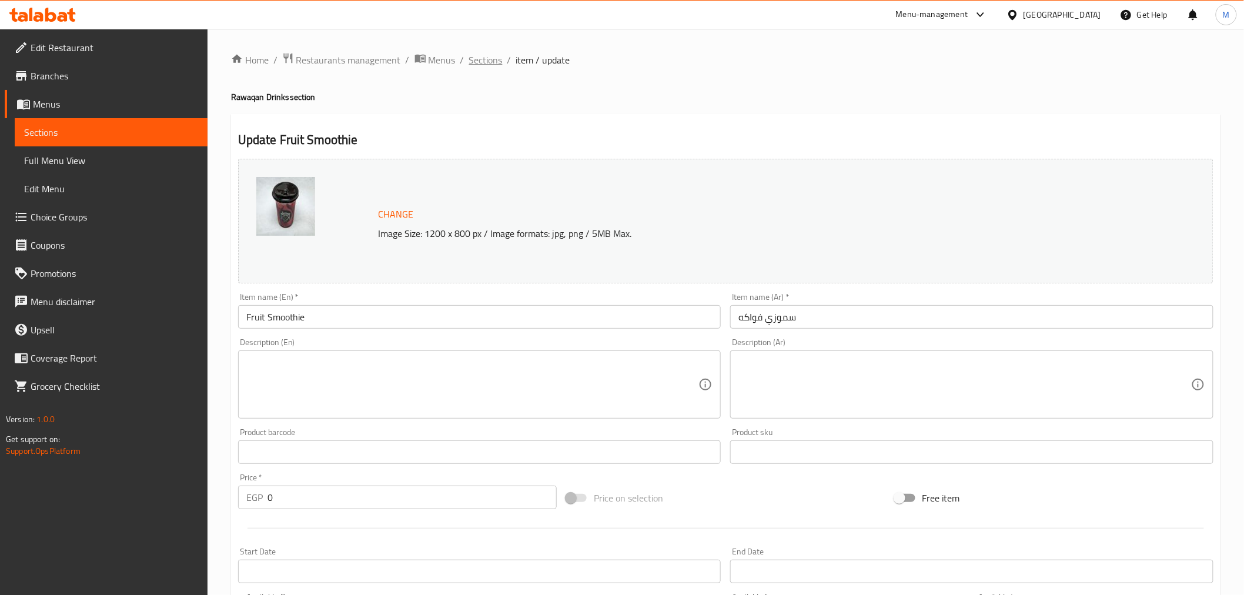
click at [489, 58] on span "Sections" at bounding box center [486, 60] width 34 height 14
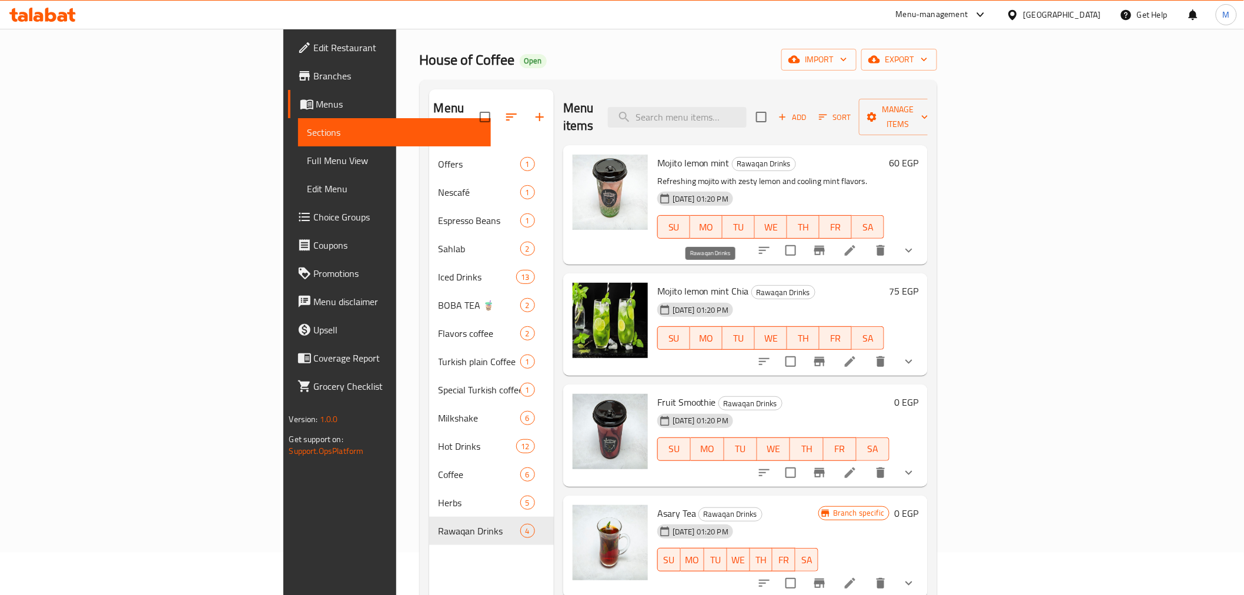
scroll to position [65, 0]
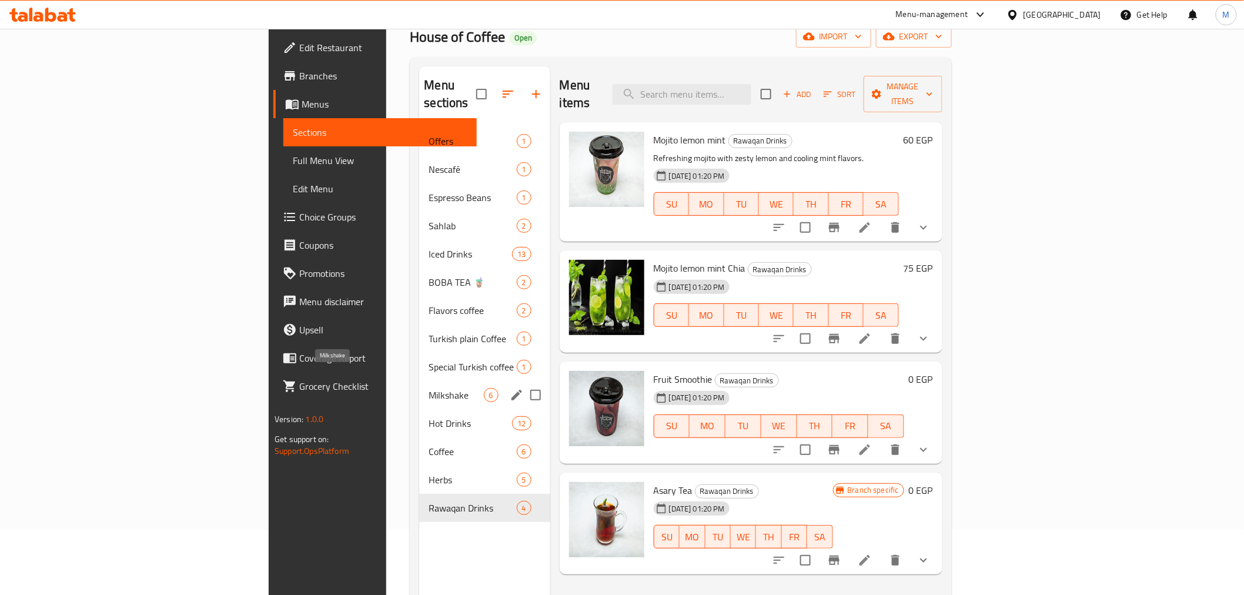
click at [429, 388] on span "Milkshake" at bounding box center [456, 395] width 55 height 14
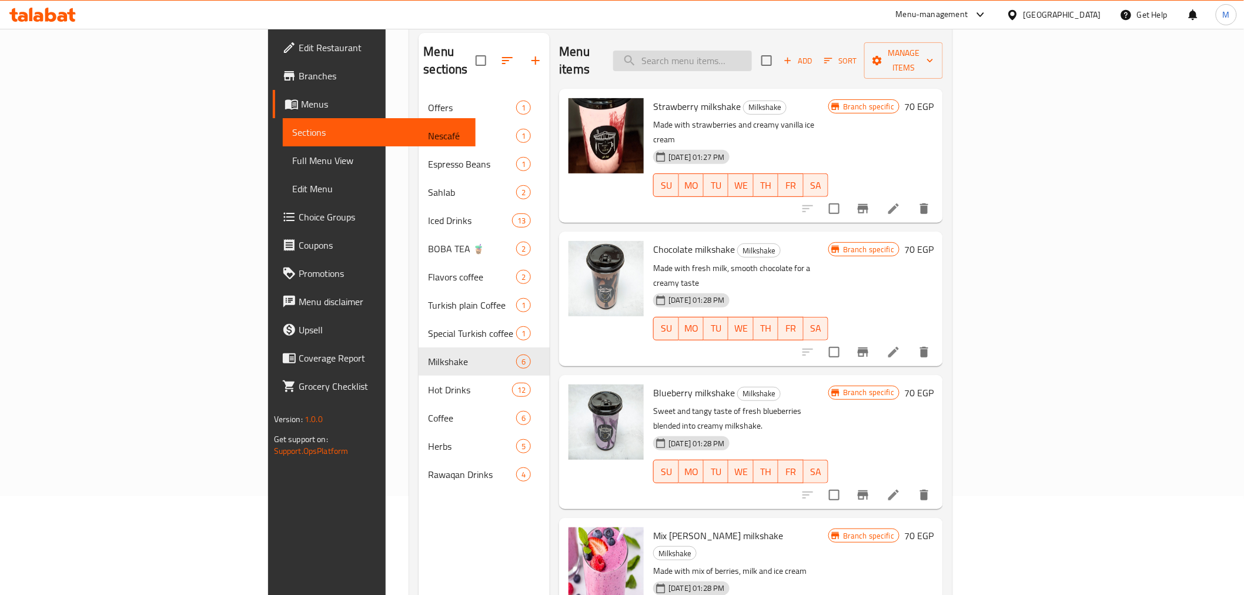
click at [752, 55] on input "search" at bounding box center [682, 61] width 139 height 21
paste input "لاتيه فرابيه"
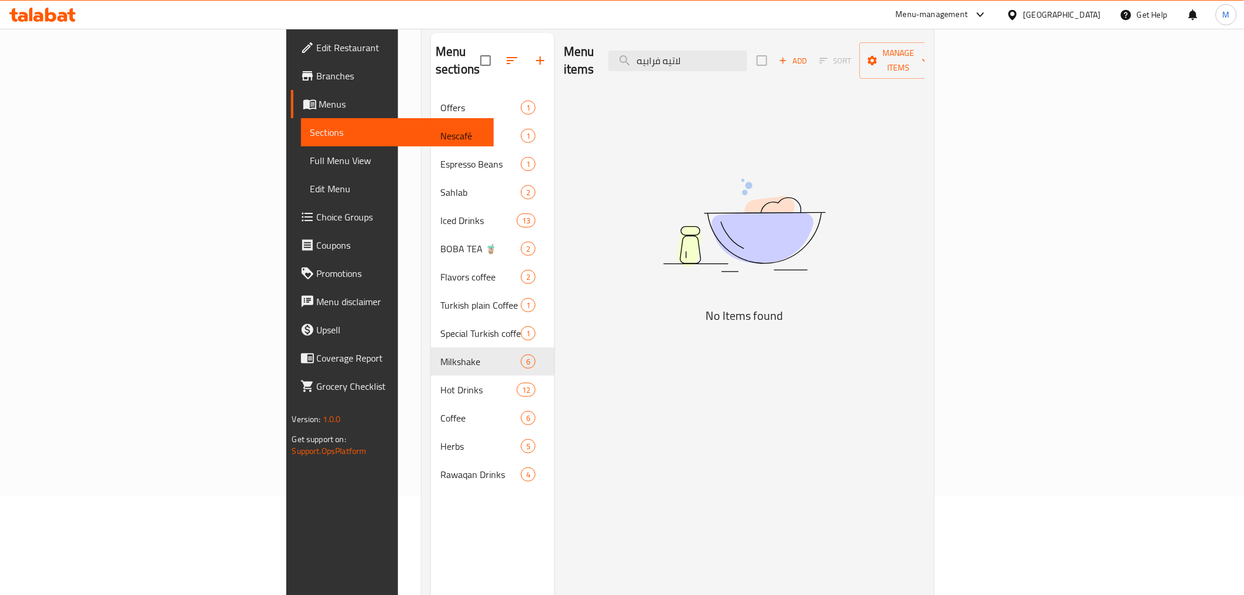
type input "لاتيه فرابيه"
